Goal: Transaction & Acquisition: Purchase product/service

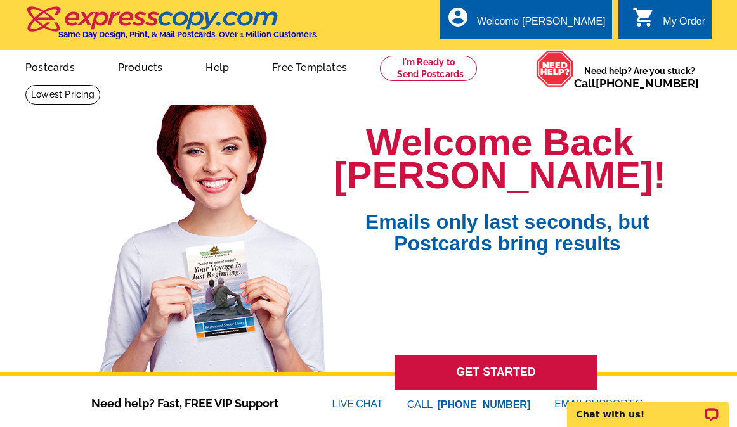
click at [62, 167] on div "Welcome Back Tonya! Emails only last seconds, but Postcards bring results GET S…" at bounding box center [368, 254] width 737 height 320
click at [431, 70] on link at bounding box center [428, 68] width 97 height 25
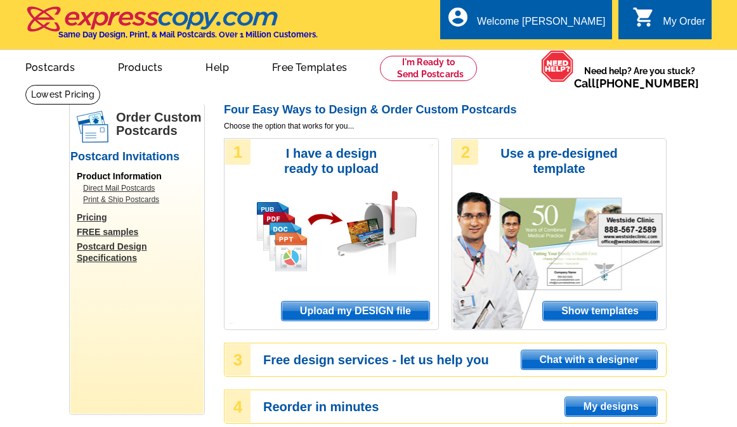
click at [346, 311] on span "Upload my DESIGN file" at bounding box center [356, 311] width 148 height 19
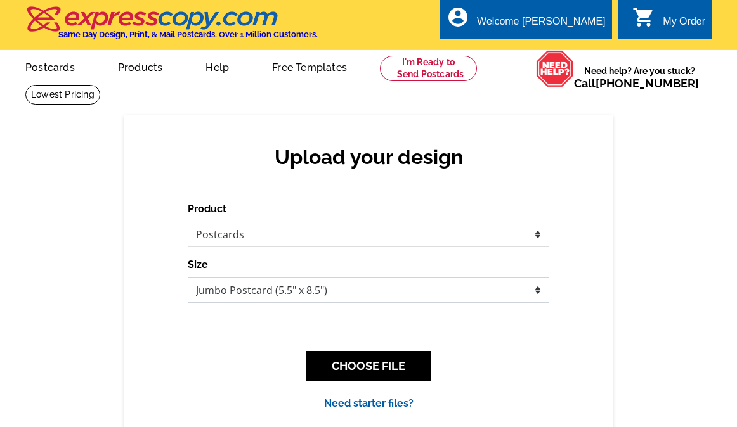
click at [287, 294] on select "Jumbo Postcard (5.5" x 8.5") Regular Postcard (4.25" x 5.6") Panoramic Postcard…" at bounding box center [368, 290] width 361 height 25
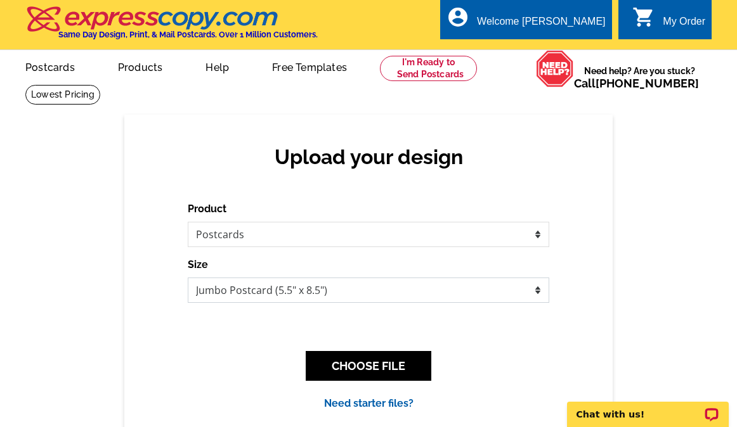
select select "1"
click at [188, 278] on select "Jumbo Postcard (5.5" x 8.5") Regular Postcard (4.25" x 5.6") Panoramic Postcard…" at bounding box center [368, 290] width 361 height 25
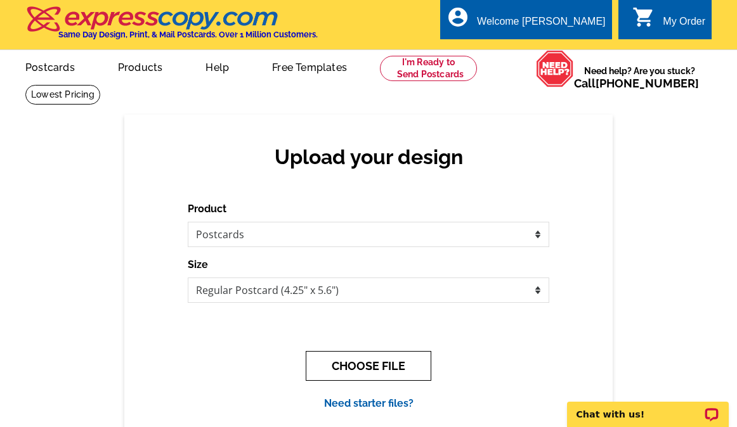
click at [385, 376] on button "CHOOSE FILE" at bounding box center [369, 366] width 126 height 30
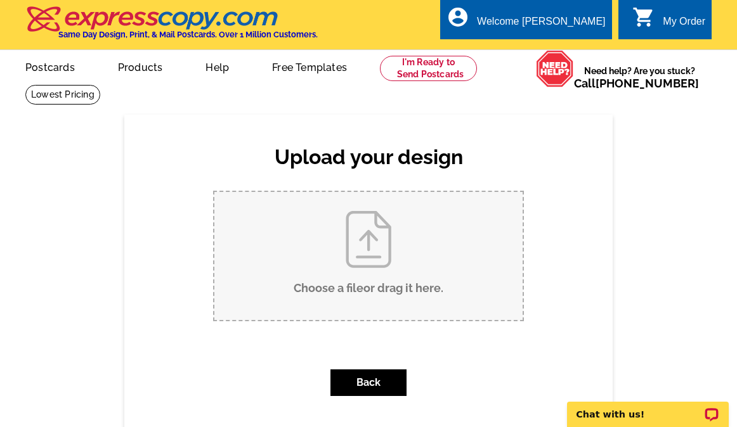
click at [104, 285] on div "Upload your design Product Please select the type of file... Postcards Business…" at bounding box center [368, 287] width 737 height 344
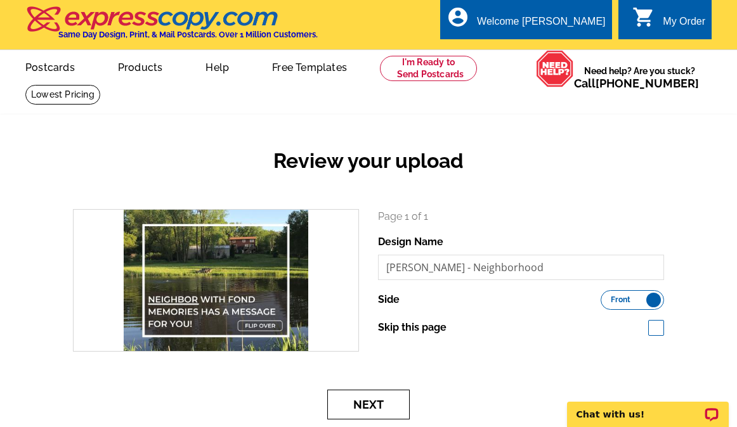
click at [394, 409] on button "Next" at bounding box center [368, 405] width 82 height 30
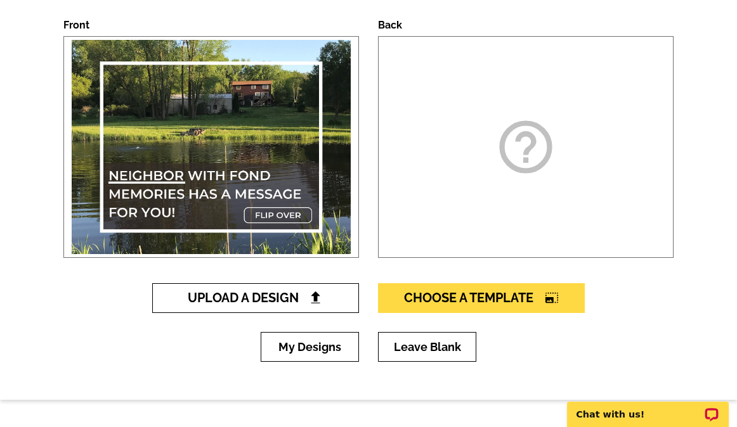
click at [309, 301] on img at bounding box center [315, 297] width 13 height 13
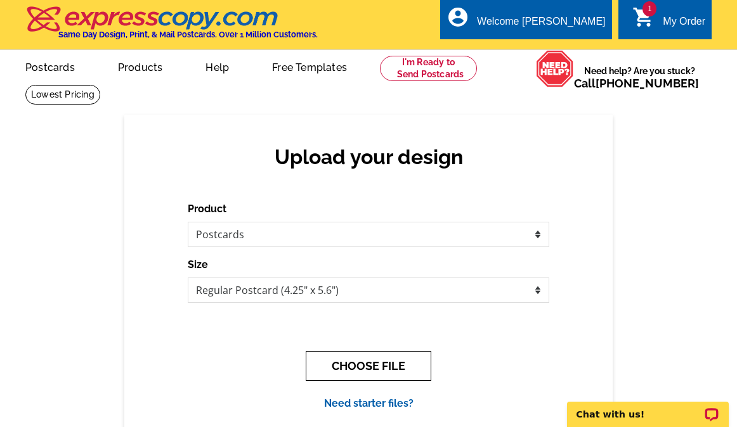
click at [383, 370] on button "CHOOSE FILE" at bounding box center [369, 366] width 126 height 30
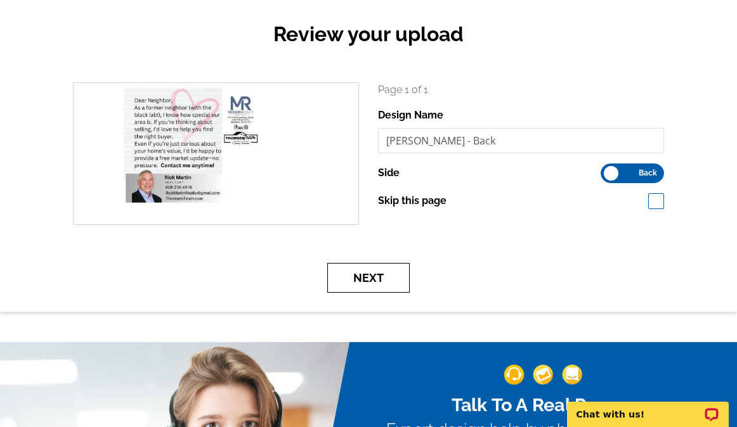
click at [375, 277] on button "Next" at bounding box center [368, 278] width 82 height 30
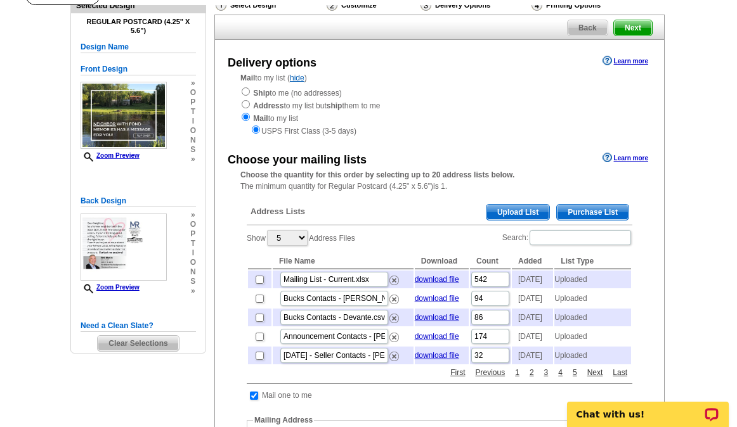
scroll to position [127, 0]
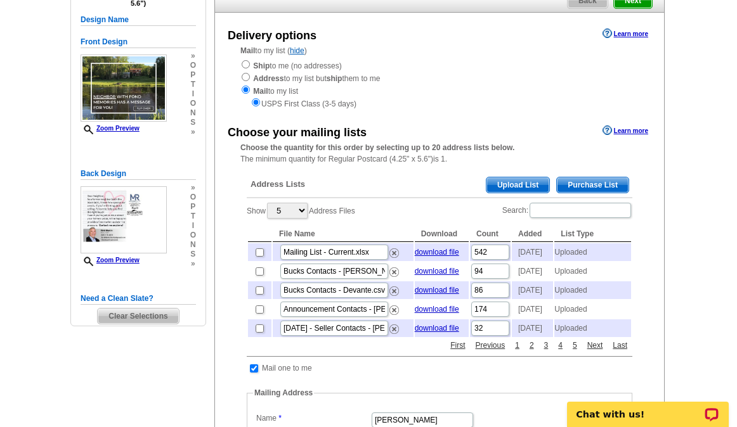
click at [372, 205] on div "Show 5 10 25 50 100 Address Files Search: File Name Download Count Added List T…" at bounding box center [440, 270] width 386 height 137
click at [528, 189] on span "Upload List" at bounding box center [517, 185] width 63 height 15
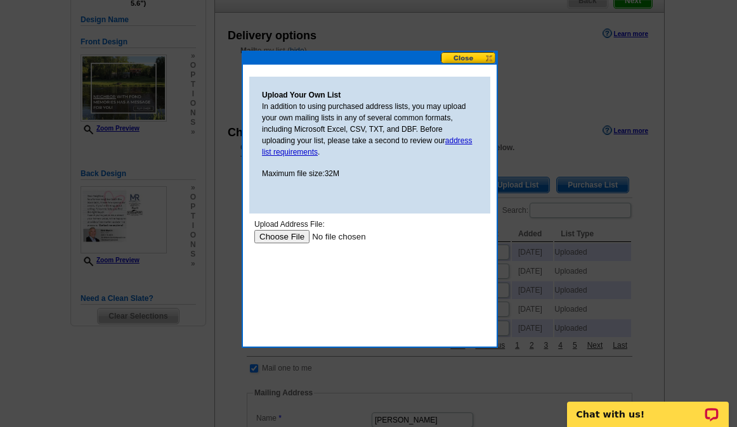
scroll to position [0, 0]
click at [280, 237] on input "file" at bounding box center [334, 236] width 160 height 13
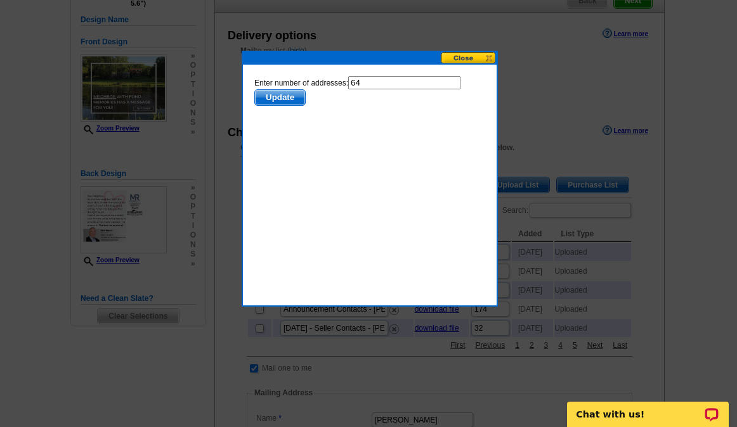
click at [377, 84] on input "64" at bounding box center [404, 82] width 112 height 13
type input "63"
click at [292, 92] on span "Update" at bounding box center [280, 97] width 50 height 15
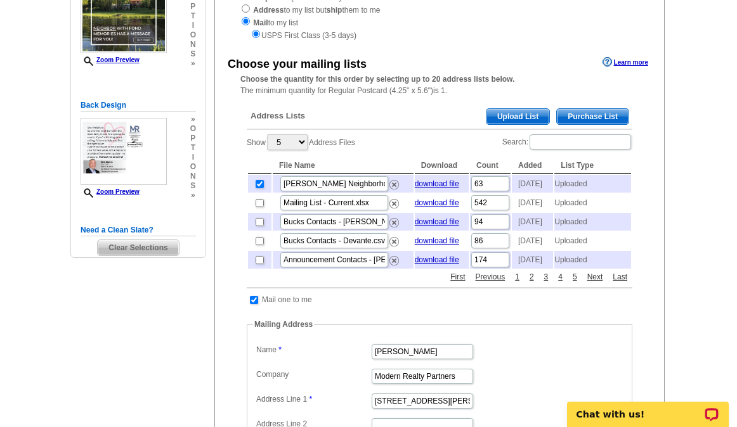
scroll to position [254, 0]
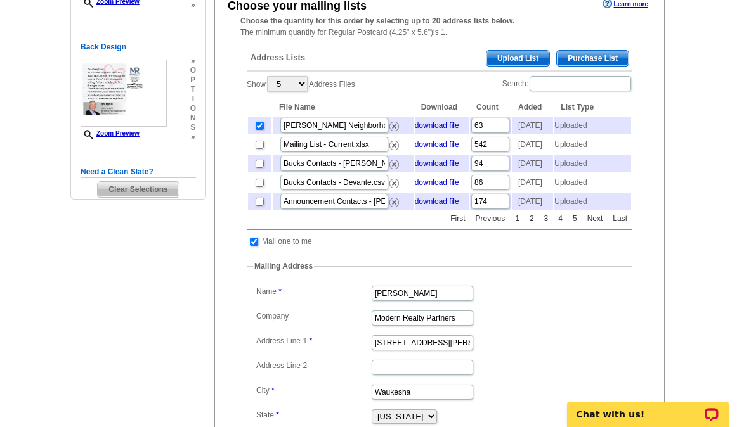
click at [251, 246] on input "checkbox" at bounding box center [254, 242] width 8 height 8
checkbox input "false"
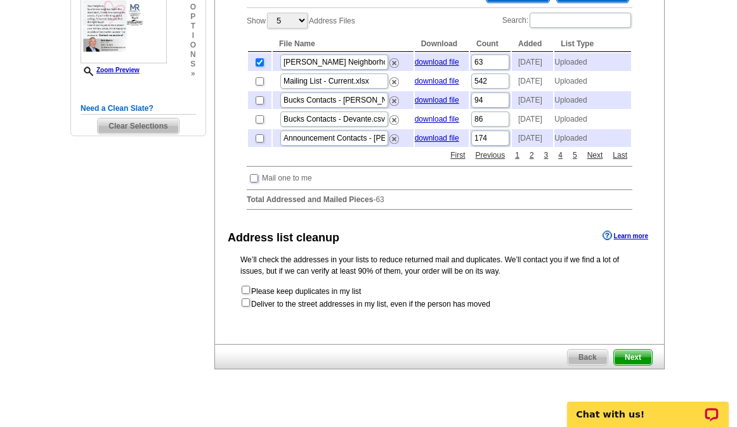
scroll to position [381, 0]
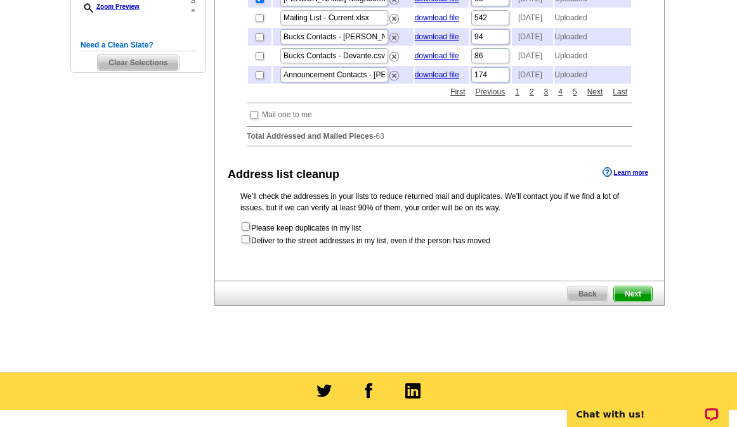
click at [631, 302] on span "Next" at bounding box center [633, 294] width 38 height 15
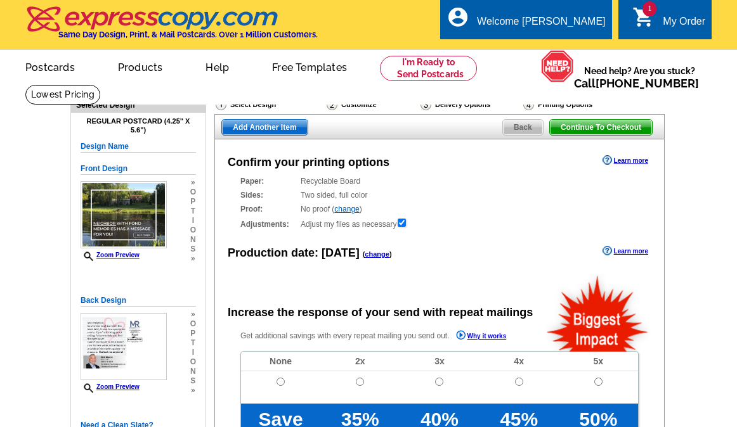
radio input "false"
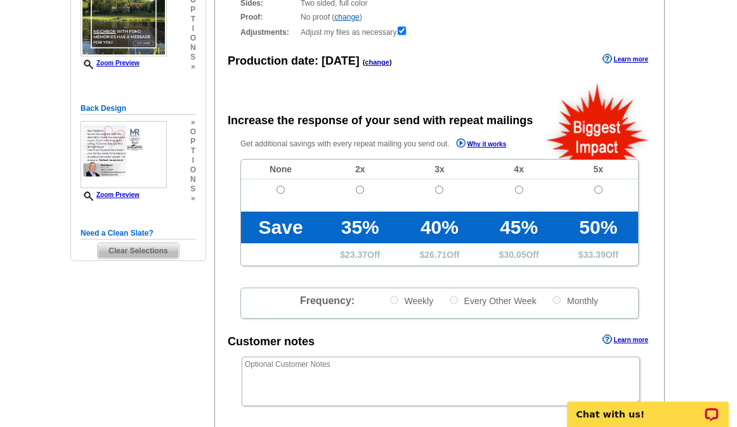
scroll to position [254, 0]
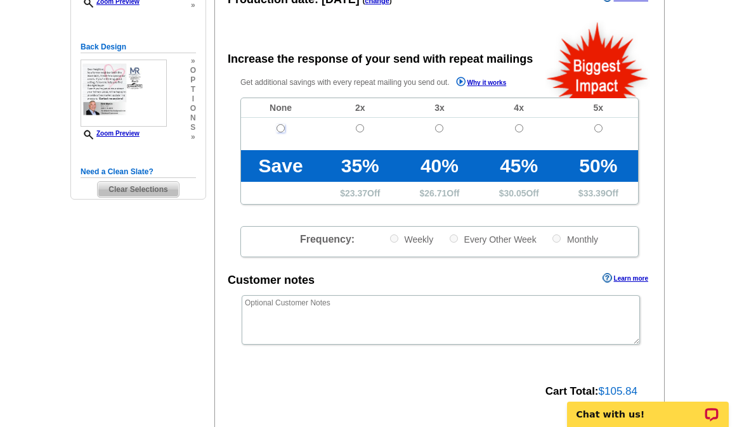
click at [280, 128] on input "radio" at bounding box center [281, 128] width 8 height 8
radio input "true"
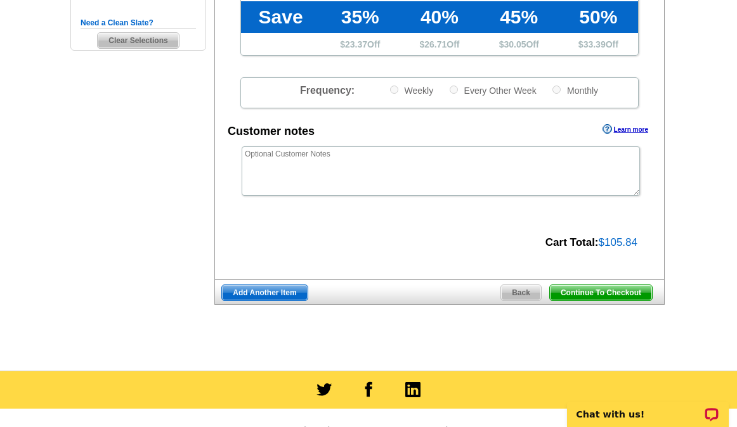
scroll to position [444, 0]
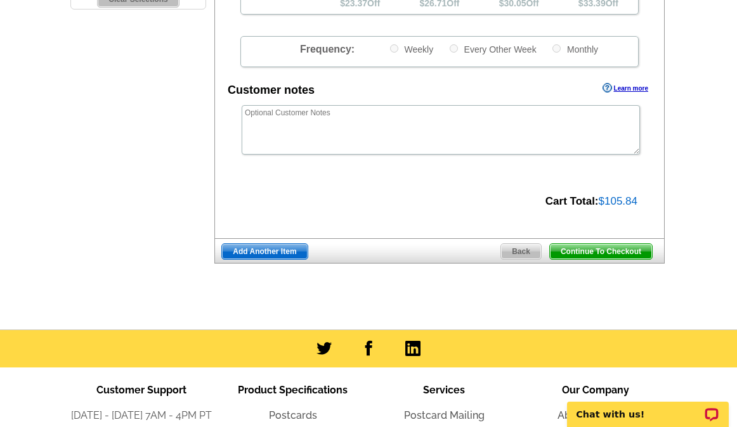
click at [602, 257] on span "Continue To Checkout" at bounding box center [601, 251] width 102 height 15
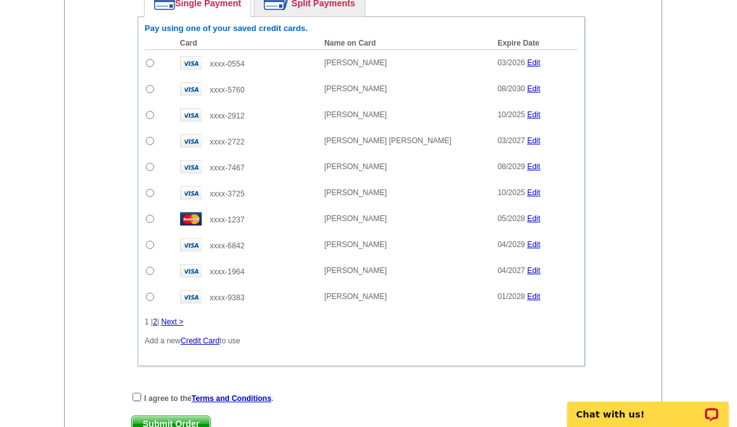
scroll to position [698, 0]
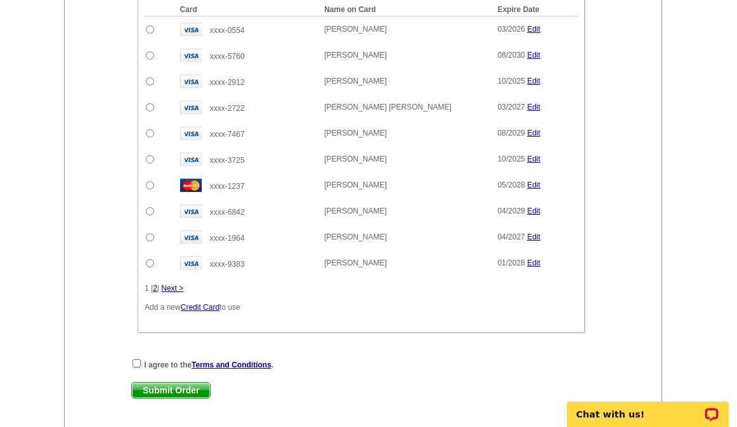
click at [176, 292] on link "Next >" at bounding box center [172, 288] width 22 height 9
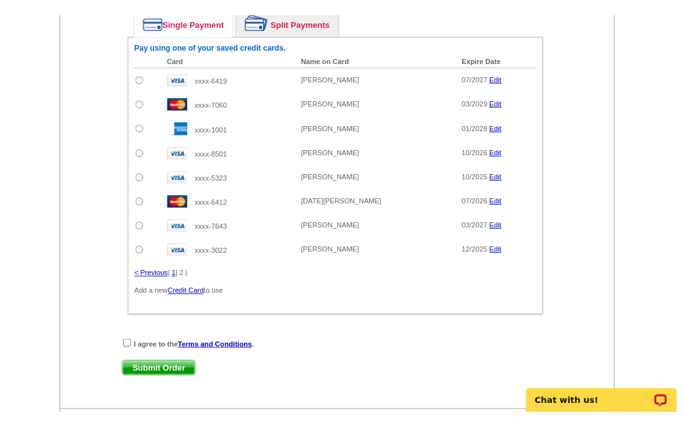
scroll to position [634, 0]
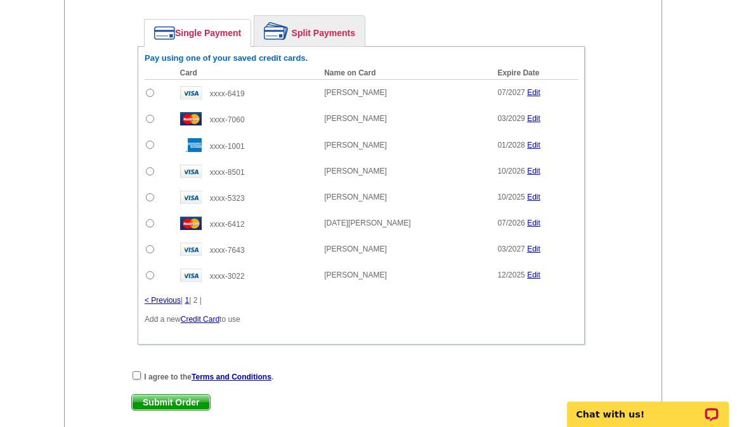
click at [171, 303] on link "< Previous" at bounding box center [163, 300] width 36 height 9
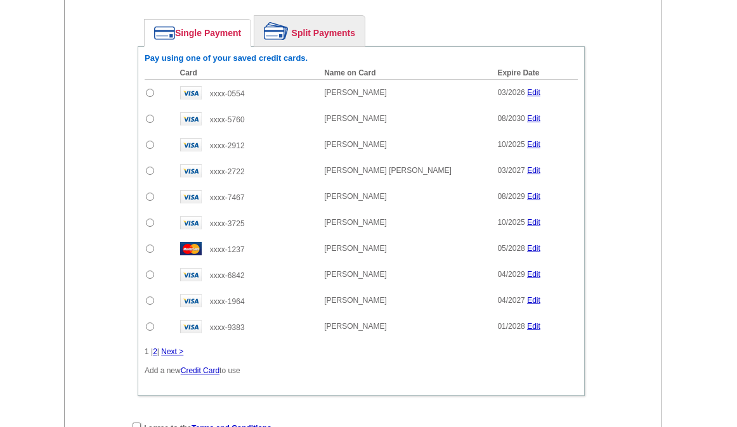
click at [69, 124] on div "Enter your contact information Learn more Who May We Contact If Needed? Full Na…" at bounding box center [363, 137] width 597 height 722
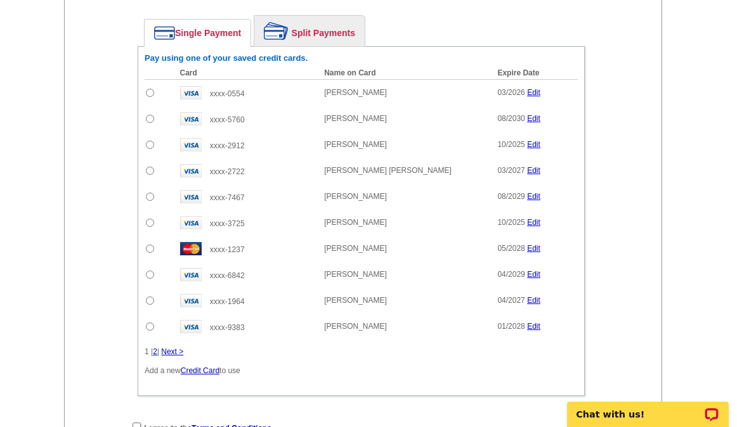
click at [110, 186] on div "Single Payment Split Payments Pay using one of your saved credit cards. Card Na…" at bounding box center [361, 209] width 511 height 400
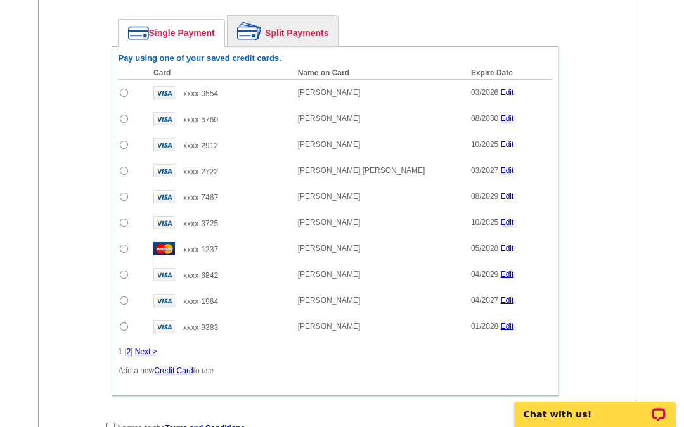
click at [151, 356] on link "Next >" at bounding box center [146, 352] width 22 height 9
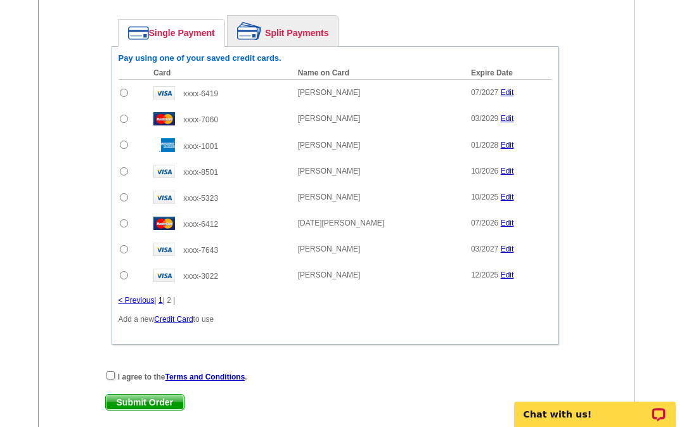
click at [147, 303] on link "< Previous" at bounding box center [137, 300] width 36 height 9
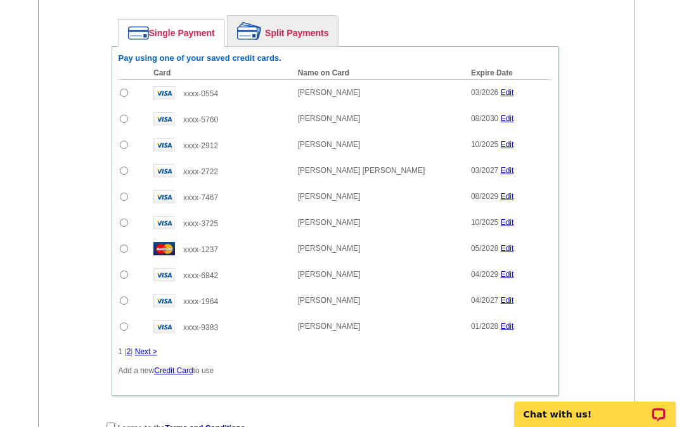
click at [182, 372] on link "Credit Card" at bounding box center [173, 371] width 39 height 9
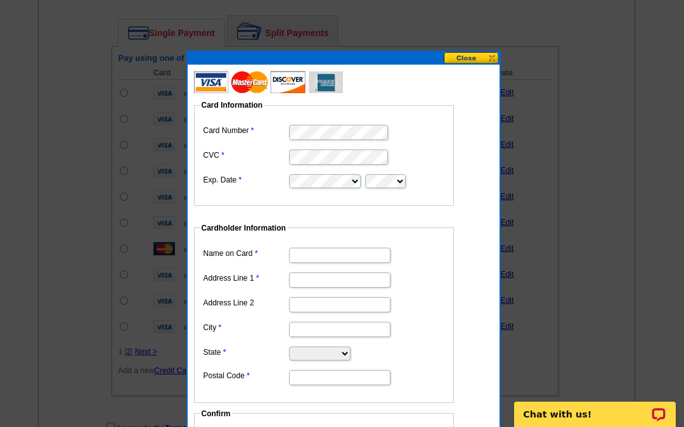
scroll to position [0, 0]
click at [358, 255] on input "Name on Card" at bounding box center [339, 255] width 101 height 15
type input "[PERSON_NAME]"
click at [336, 277] on input "Address Line 1" at bounding box center [339, 280] width 101 height 15
type input "[STREET_ADDRESS][PERSON_NAME]"
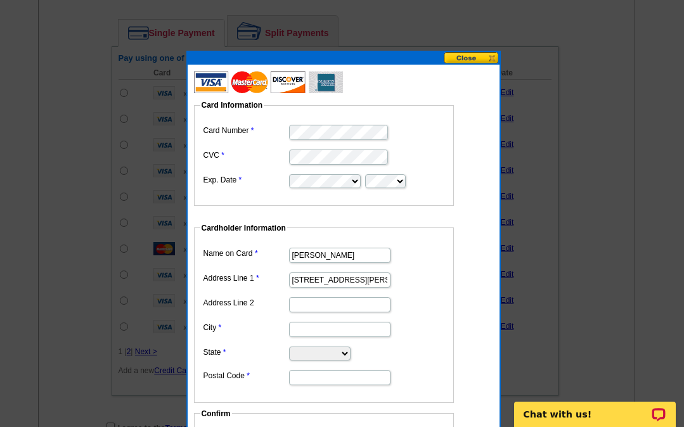
click at [316, 327] on input "City" at bounding box center [339, 329] width 101 height 15
type input "Waukesha"
click at [337, 352] on select "Alabama Alaska Arizona Arkansas California Colorado Connecticut District of Col…" at bounding box center [320, 354] width 62 height 14
select select "WI"
click at [289, 347] on select "Alabama Alaska Arizona Arkansas California Colorado Connecticut District of Col…" at bounding box center [320, 354] width 62 height 14
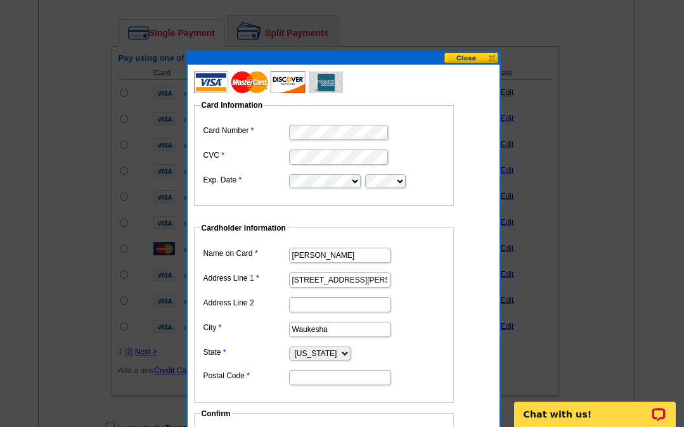
click at [327, 375] on input "Postal Code" at bounding box center [339, 377] width 101 height 15
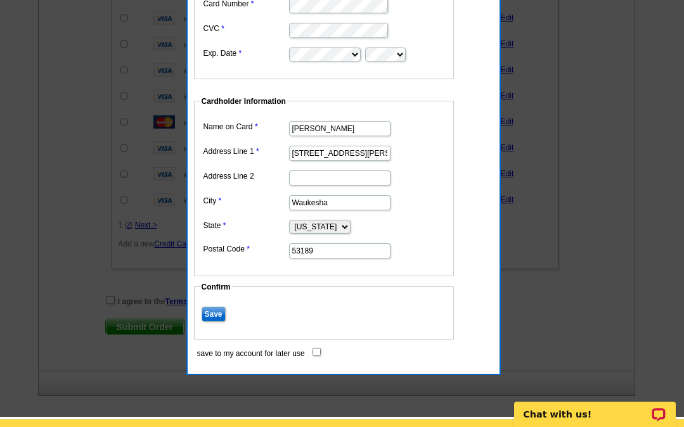
scroll to position [698, 0]
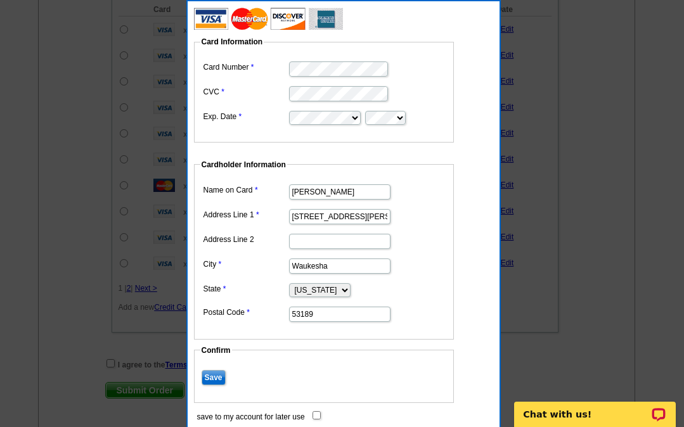
type input "53189"
click at [316, 415] on input "save to my account for later use" at bounding box center [317, 416] width 8 height 8
checkbox input "true"
click at [217, 371] on input "Save" at bounding box center [214, 377] width 24 height 15
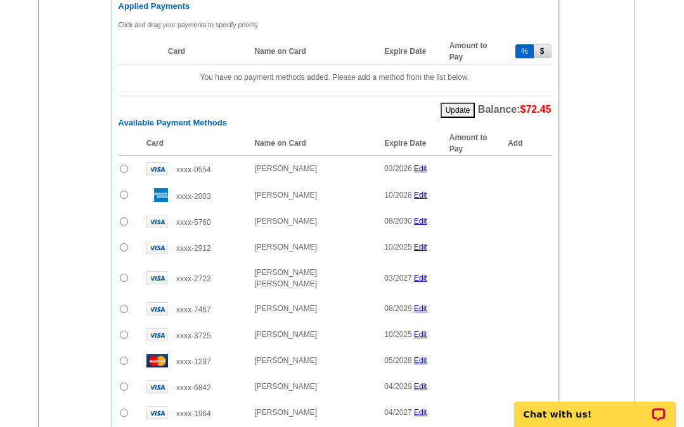
scroll to position [761, 0]
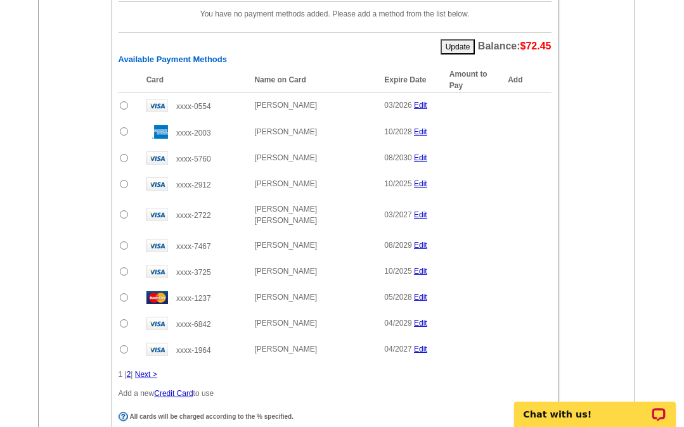
click at [122, 133] on input "radio" at bounding box center [124, 131] width 8 height 8
radio input "true"
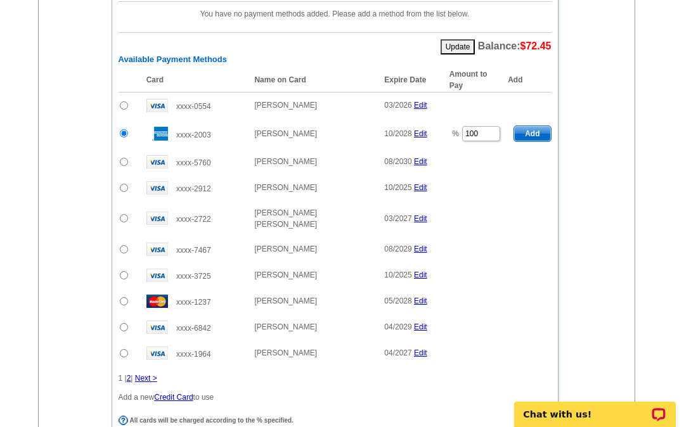
click at [152, 374] on link "Next >" at bounding box center [146, 378] width 22 height 9
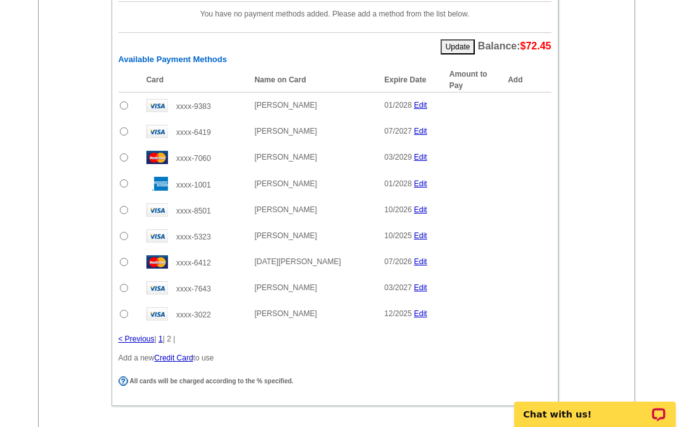
click at [140, 339] on link "< Previous" at bounding box center [137, 339] width 36 height 9
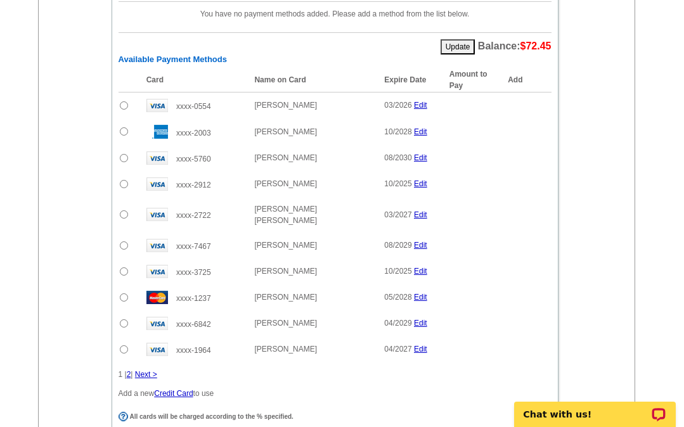
click at [123, 132] on input "radio" at bounding box center [124, 131] width 8 height 8
radio input "true"
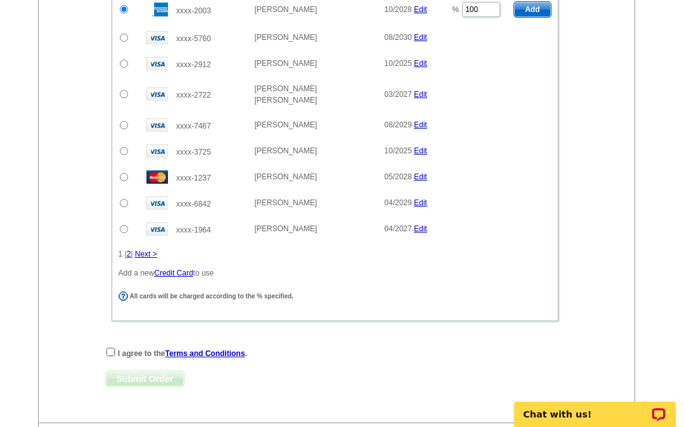
scroll to position [888, 0]
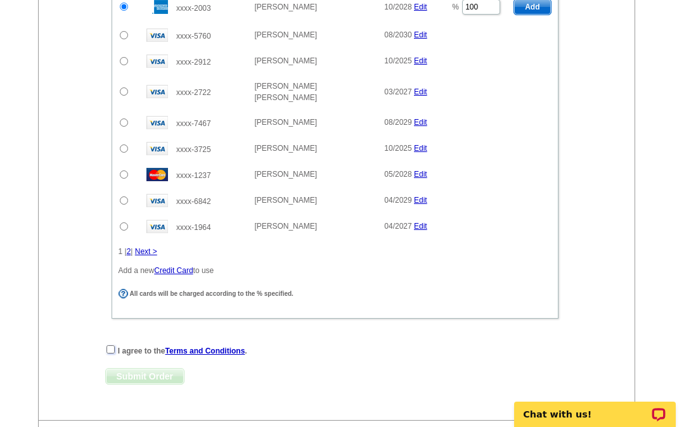
click at [110, 346] on input "checkbox" at bounding box center [111, 350] width 8 height 8
checkbox input "true"
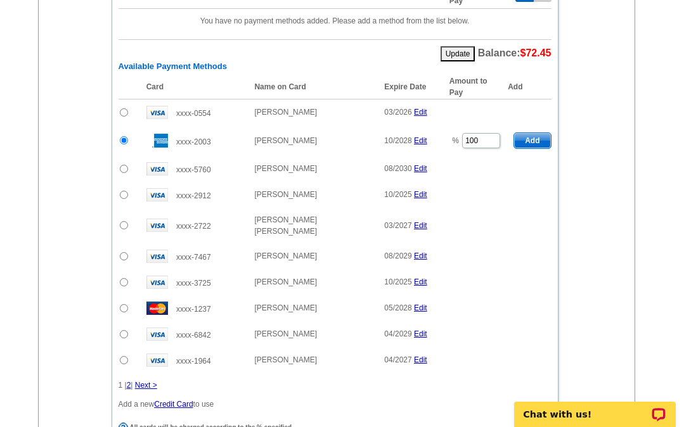
scroll to position [698, 0]
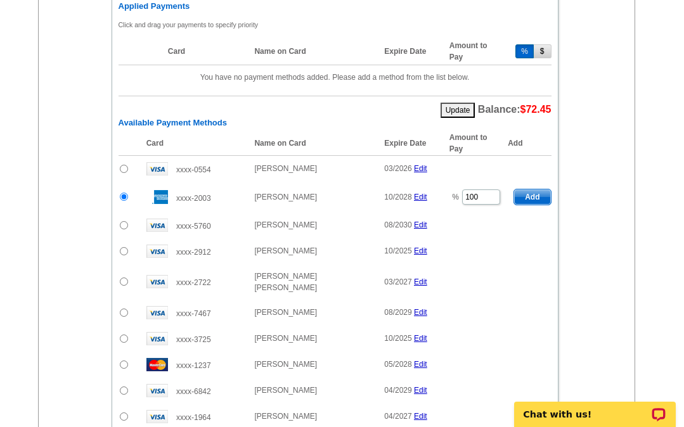
click at [527, 196] on span "Add" at bounding box center [532, 197] width 36 height 15
radio input "false"
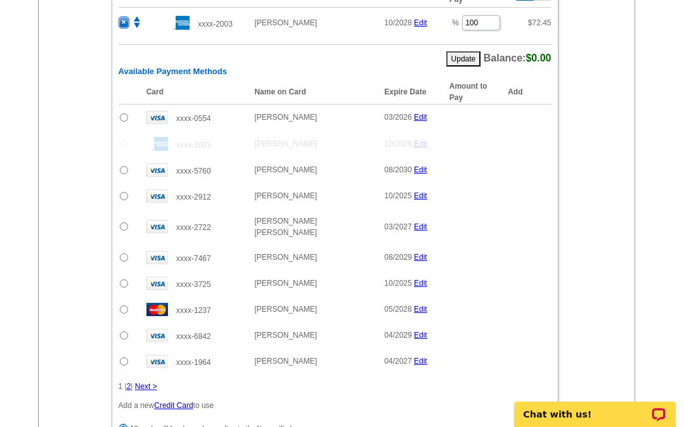
scroll to position [888, 0]
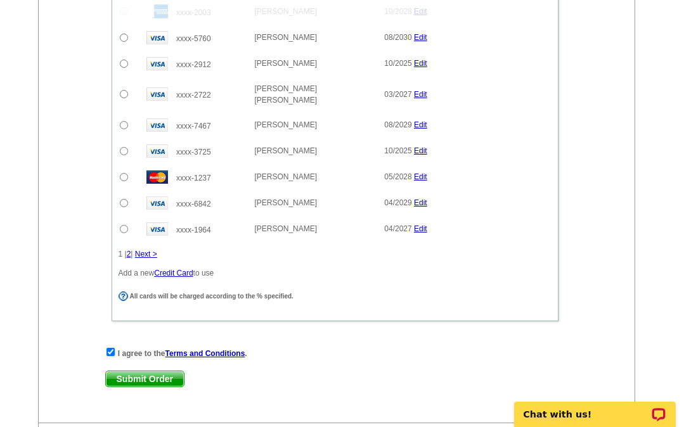
click at [141, 372] on span "Submit Order" at bounding box center [145, 379] width 78 height 15
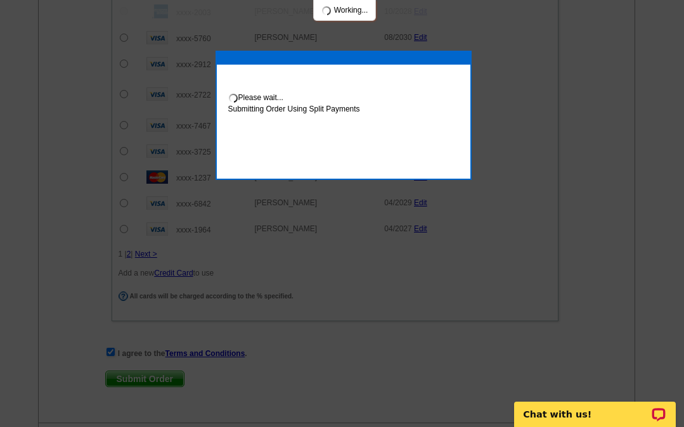
scroll to position [952, 0]
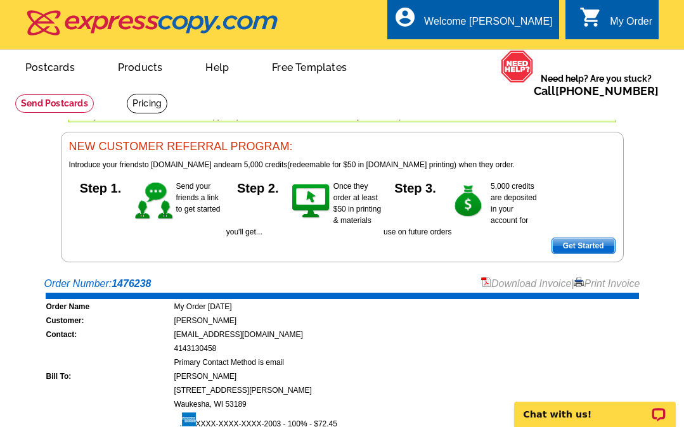
click at [100, 359] on td at bounding box center [109, 362] width 127 height 13
